Goal: Task Accomplishment & Management: Manage account settings

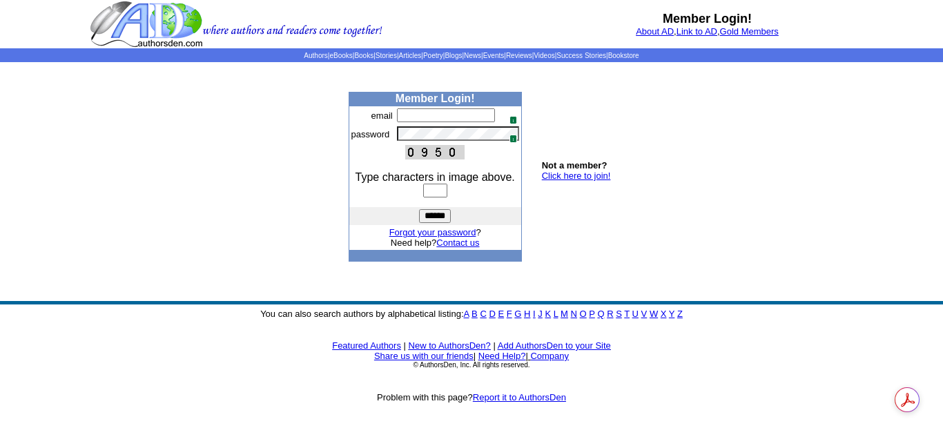
type input "**********"
click at [442, 192] on input "text" at bounding box center [435, 191] width 24 height 14
type input "****"
click at [419, 209] on input "******" at bounding box center [435, 216] width 32 height 14
